Goal: Task Accomplishment & Management: Use online tool/utility

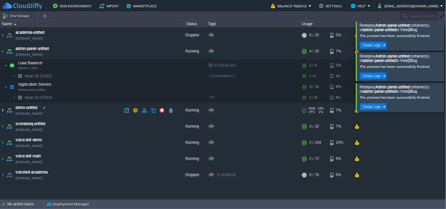
click at [4, 112] on img at bounding box center [2, 111] width 5 height 16
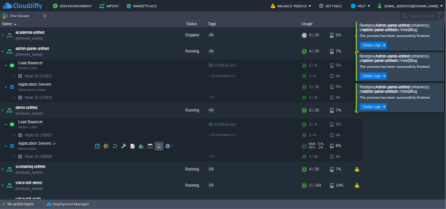
click at [157, 147] on button "button" at bounding box center [158, 146] width 5 height 5
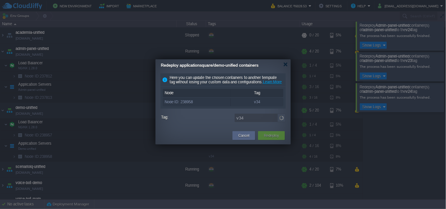
click at [281, 122] on img at bounding box center [282, 118] width 8 height 9
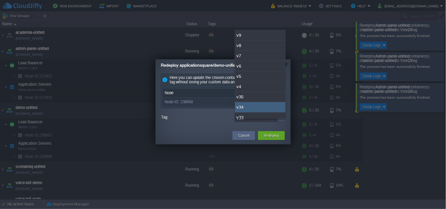
click at [271, 102] on div "v34" at bounding box center [260, 107] width 51 height 10
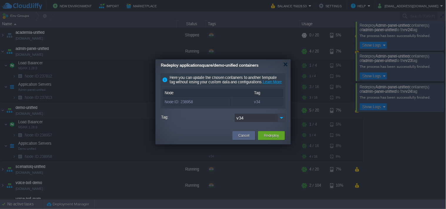
click at [279, 122] on img at bounding box center [282, 118] width 8 height 9
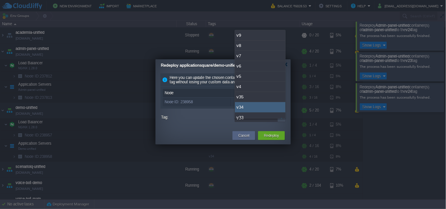
click at [254, 102] on div "v34" at bounding box center [260, 107] width 51 height 10
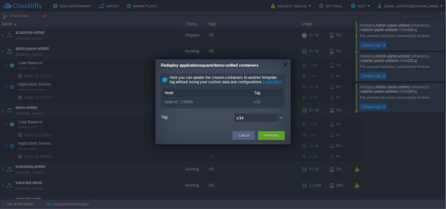
click at [284, 120] on img at bounding box center [282, 118] width 8 height 9
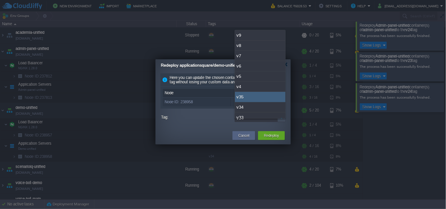
click at [262, 99] on div "v35" at bounding box center [260, 97] width 51 height 10
type input "v35"
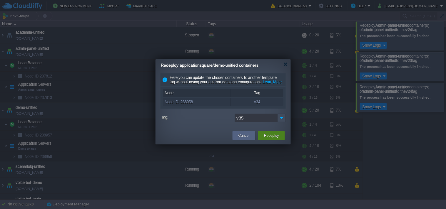
click at [266, 138] on button "Redeploy" at bounding box center [271, 136] width 15 height 6
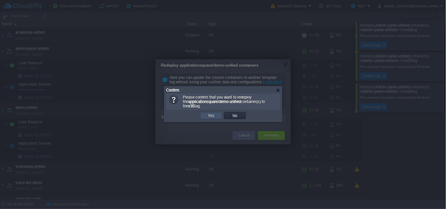
click at [212, 114] on button "Yes" at bounding box center [211, 115] width 10 height 5
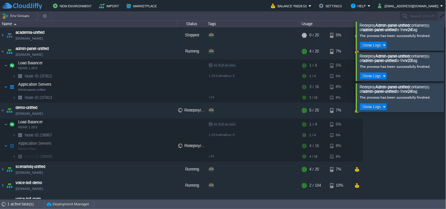
click at [446, 99] on div at bounding box center [454, 97] width 0 height 29
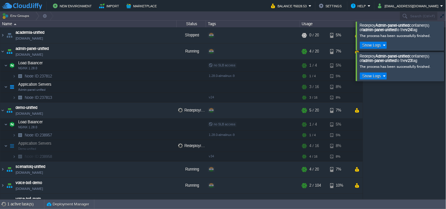
click at [446, 66] on div at bounding box center [454, 66] width 0 height 29
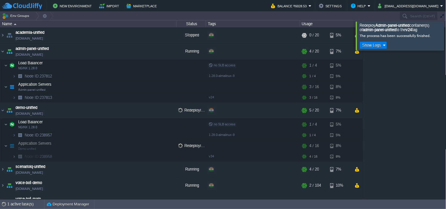
click at [446, 37] on div at bounding box center [454, 35] width 0 height 29
